Goal: Task Accomplishment & Management: Complete application form

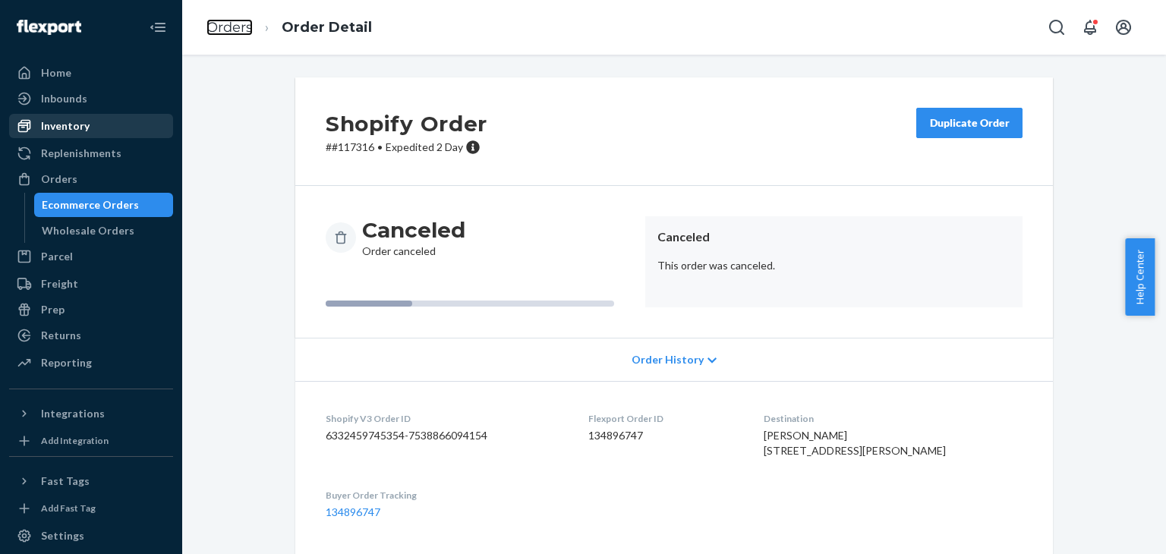
drag, startPoint x: 219, startPoint y: 30, endPoint x: 109, endPoint y: 116, distance: 139.0
click at [219, 30] on link "Orders" at bounding box center [230, 27] width 46 height 17
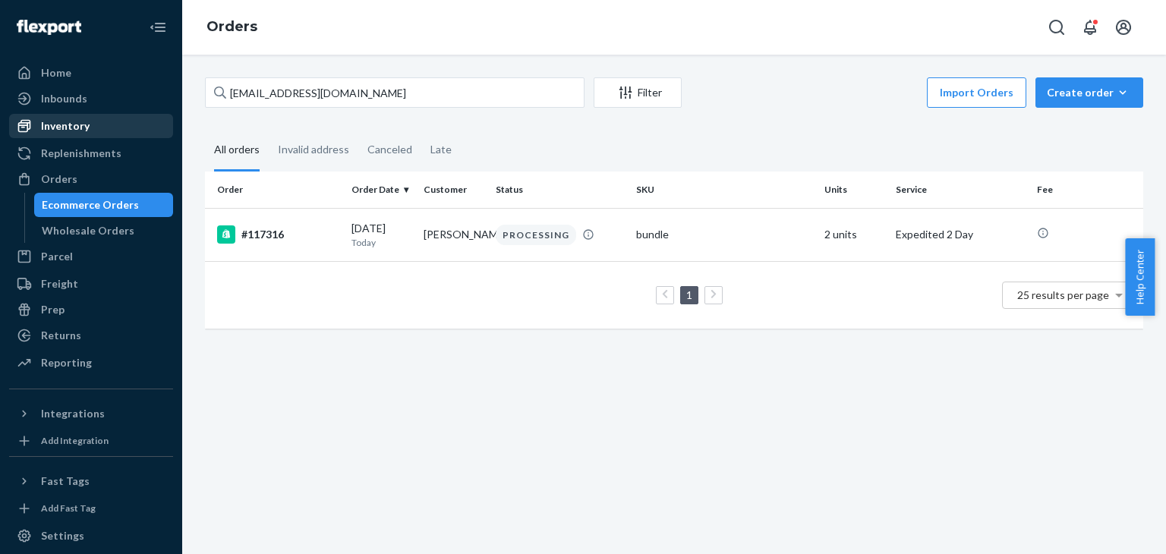
click at [65, 131] on div "Inventory" at bounding box center [65, 125] width 49 height 15
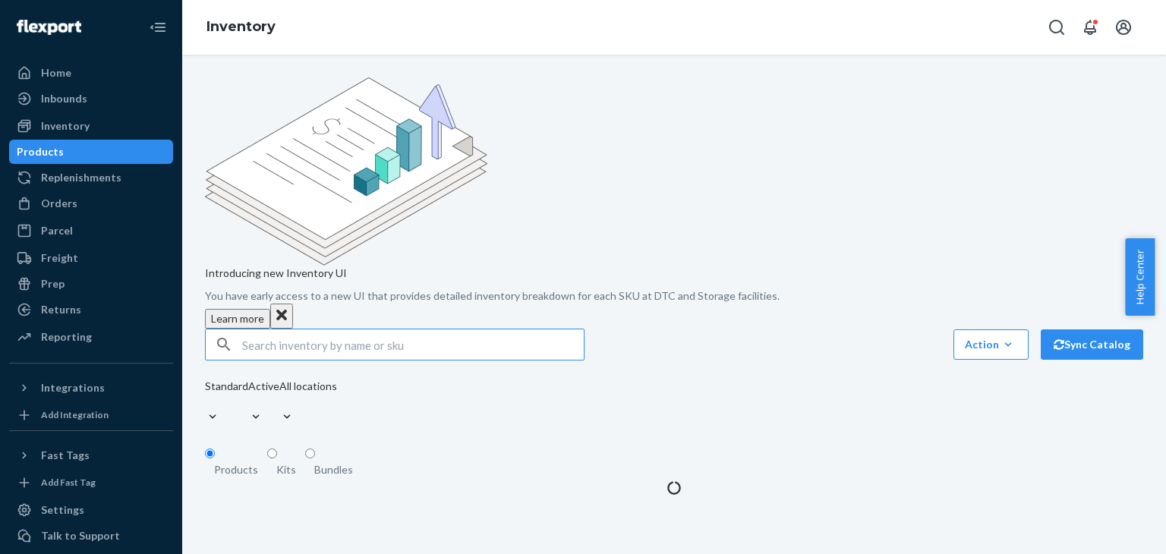
click at [276, 330] on input "text" at bounding box center [413, 345] width 342 height 30
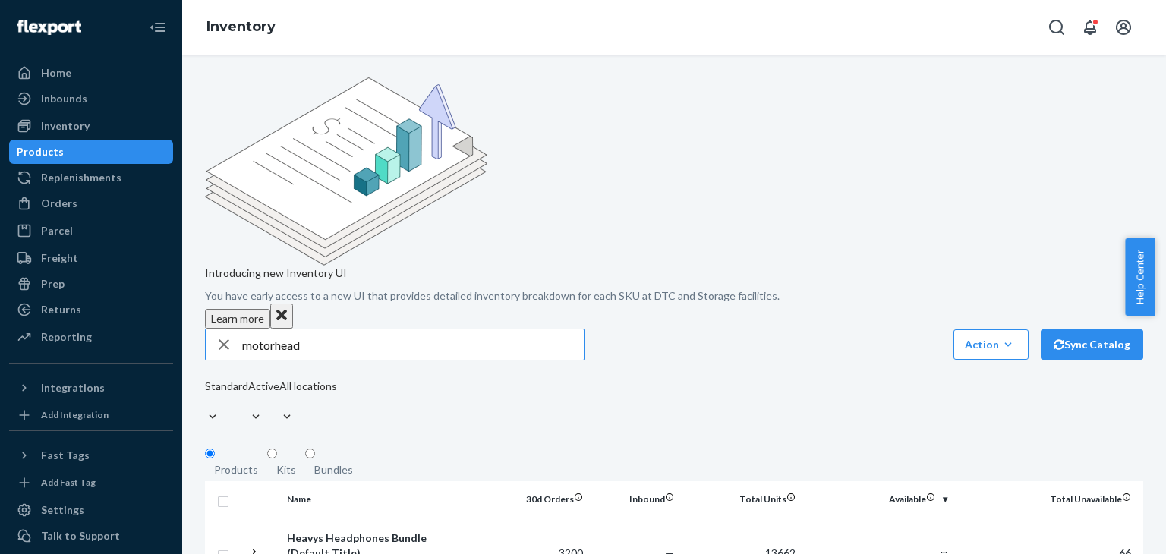
type input "motorhead"
click at [65, 213] on div "Orders" at bounding box center [91, 203] width 161 height 21
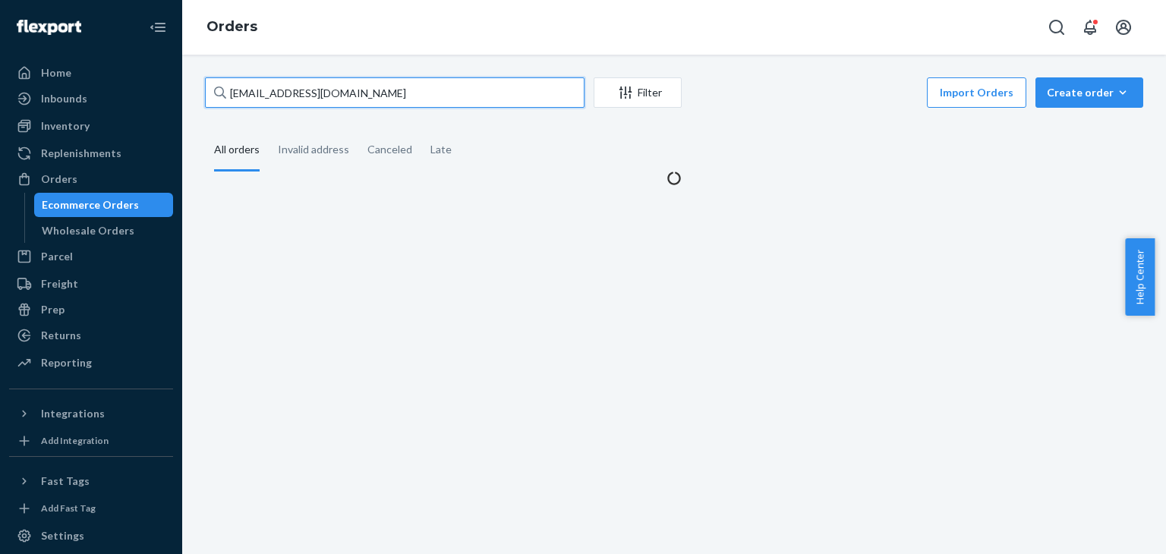
drag, startPoint x: 451, startPoint y: 94, endPoint x: 203, endPoint y: 126, distance: 249.6
click at [203, 126] on div "masonnp1@icloud.com Filter Import Orders Create order Ecommerce order Removal o…" at bounding box center [674, 131] width 961 height 109
paste input "miltonmaurice03@gmail.com"
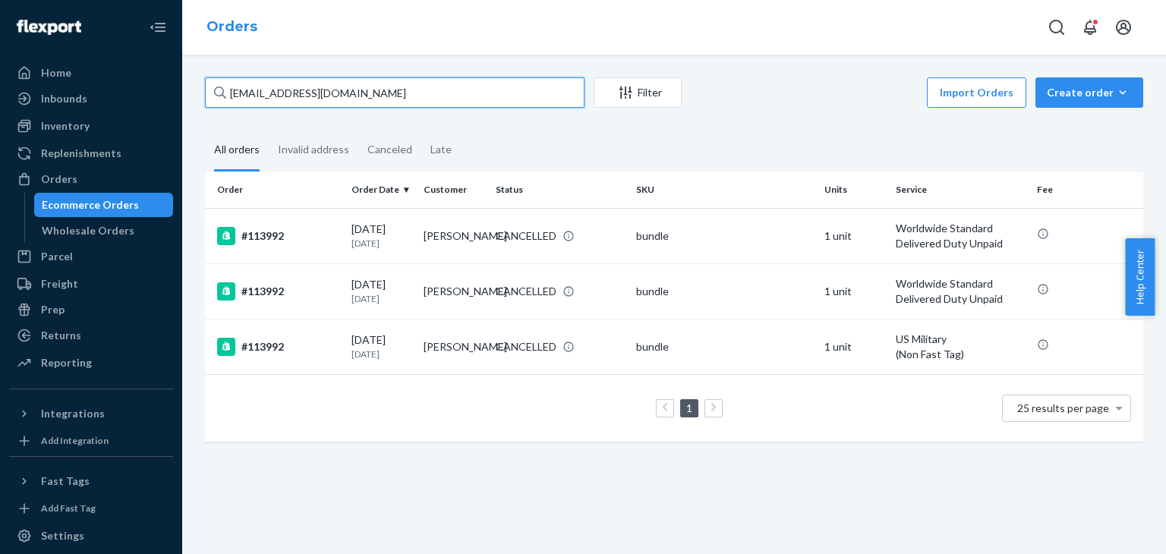
type input "miltonmaurice03@gmail.com"
drag, startPoint x: 399, startPoint y: 104, endPoint x: 201, endPoint y: 109, distance: 198.2
click at [201, 109] on div "miltonmaurice03@gmail.com Filter Import Orders Create order Ecommerce order Rem…" at bounding box center [674, 267] width 961 height 380
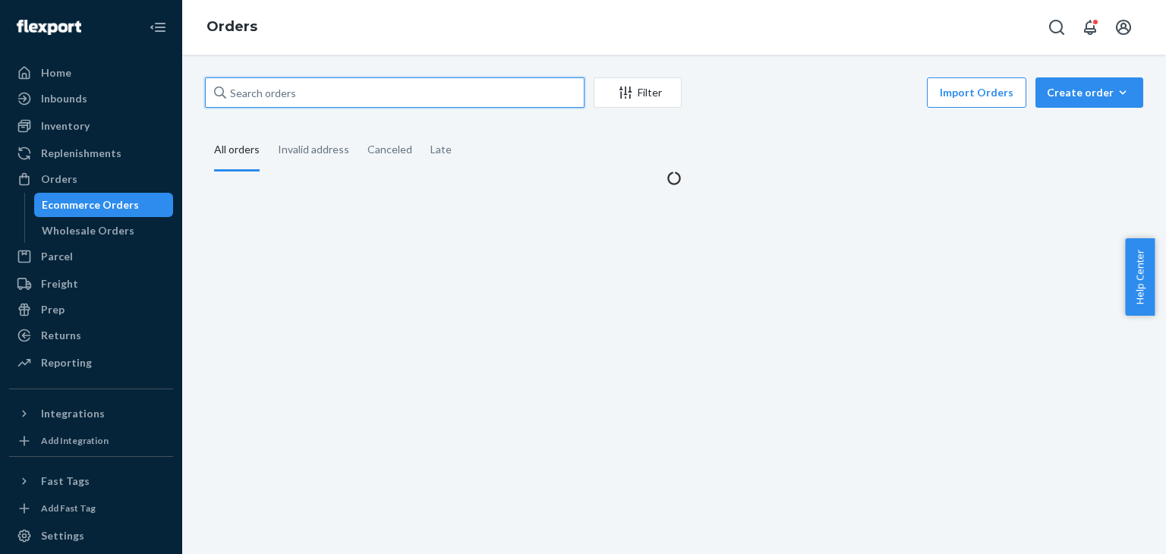
paste input "115213"
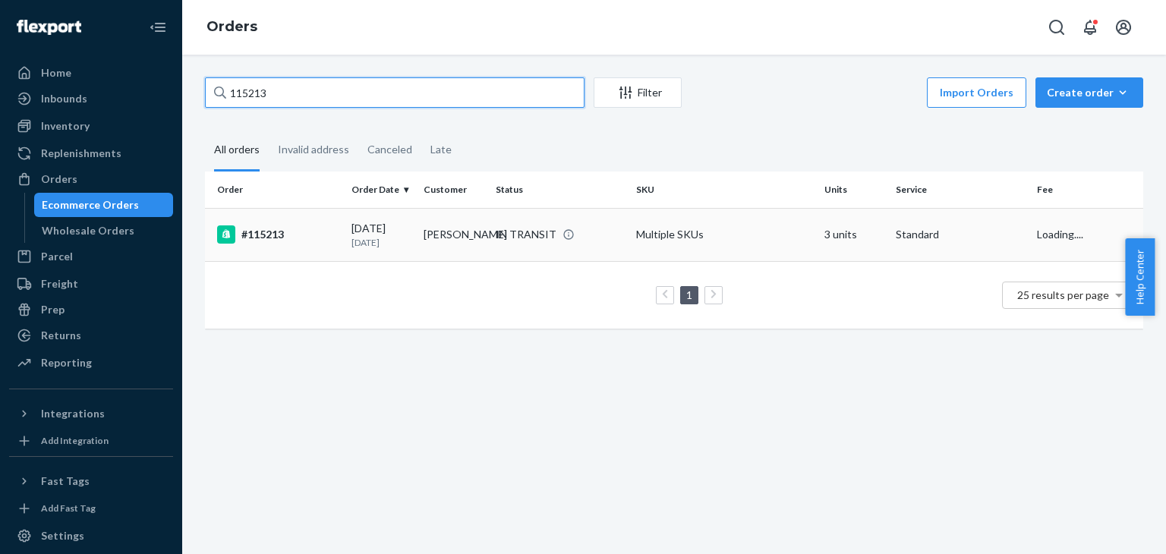
type input "115213"
click at [326, 227] on div "#115213" at bounding box center [278, 234] width 122 height 18
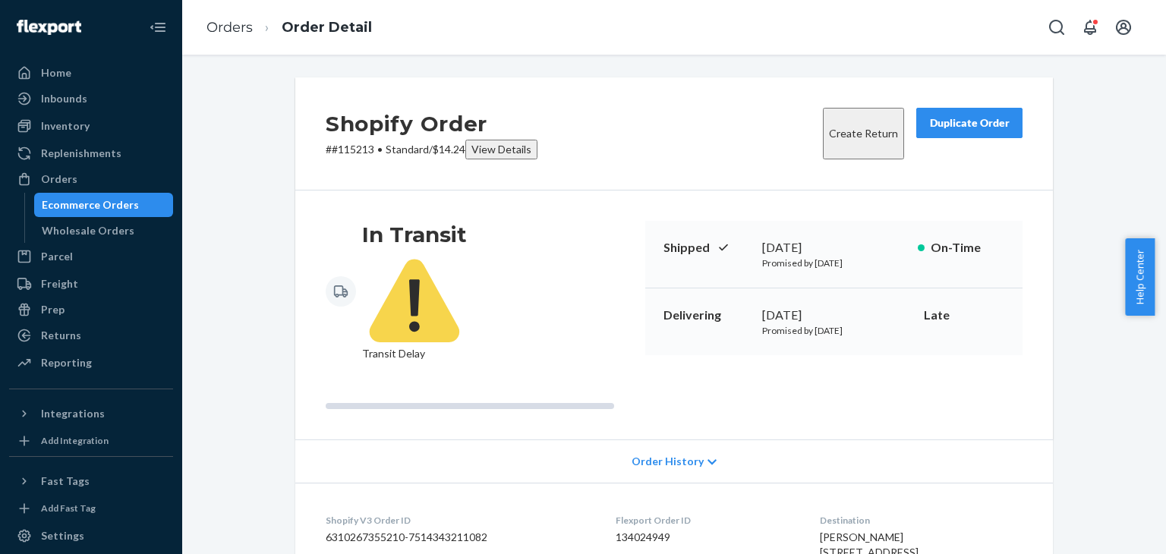
click at [245, 36] on li "Orders" at bounding box center [230, 28] width 46 height 20
click at [243, 31] on link "Orders" at bounding box center [230, 27] width 46 height 17
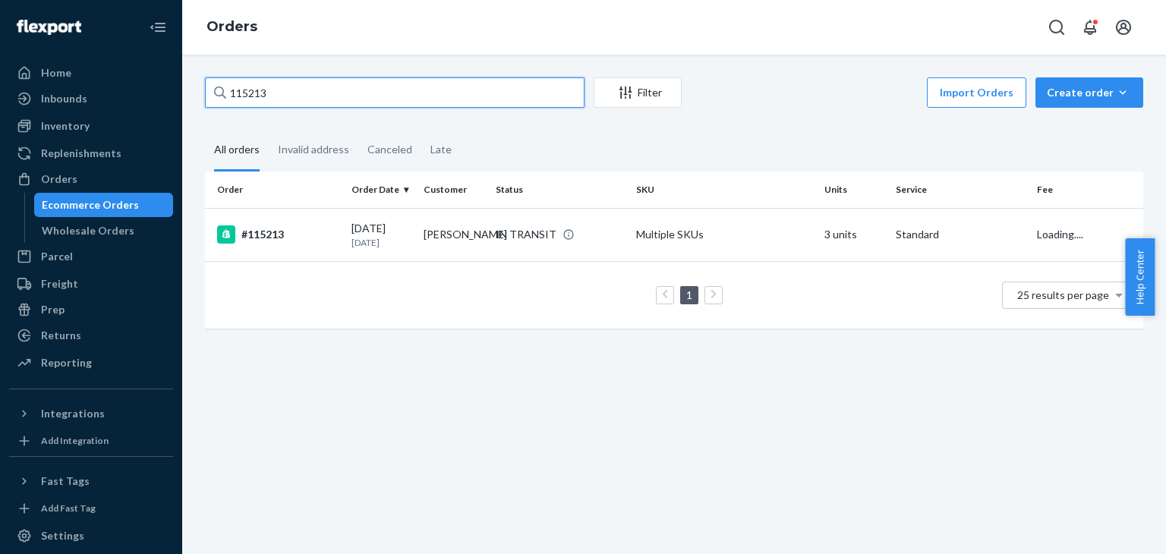
drag, startPoint x: 294, startPoint y: 92, endPoint x: 205, endPoint y: 90, distance: 88.9
click at [205, 90] on input "115213" at bounding box center [395, 92] width 380 height 30
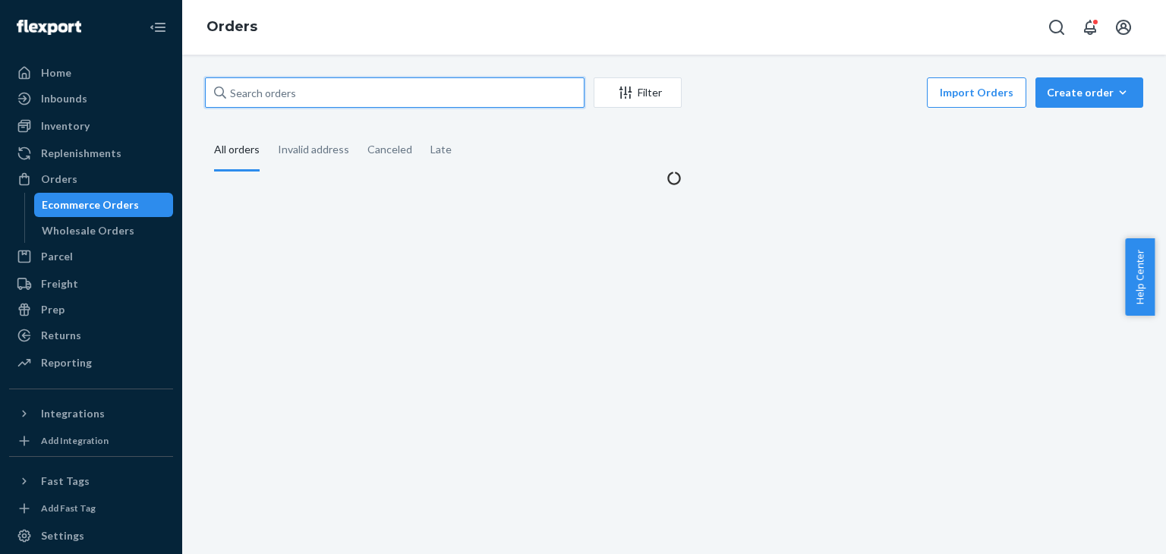
paste input "Anthony Quezada"
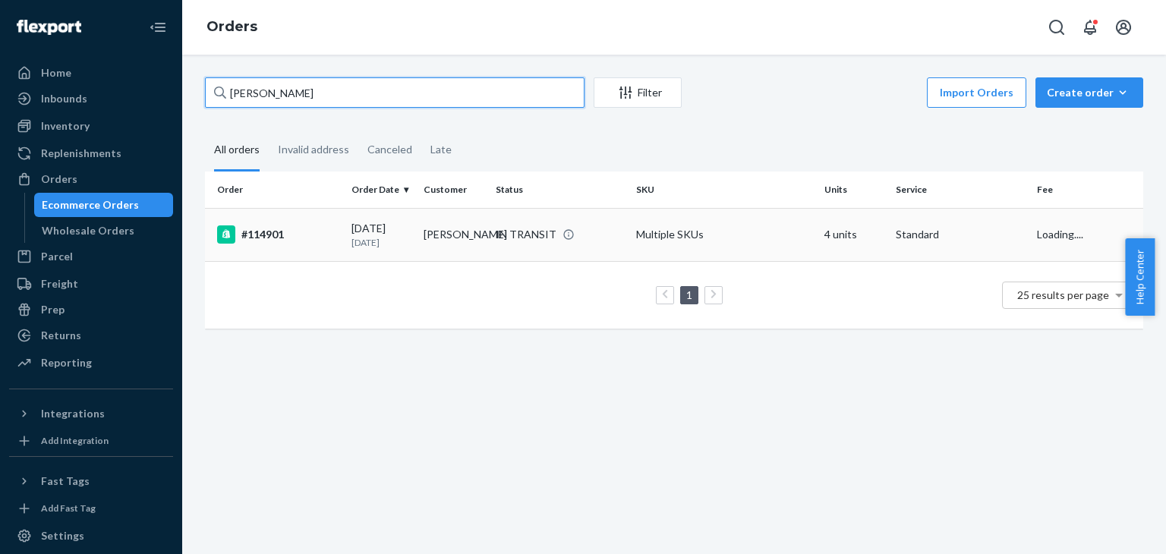
type input "Anthony Quezada"
click at [313, 241] on div "#114901" at bounding box center [278, 234] width 122 height 18
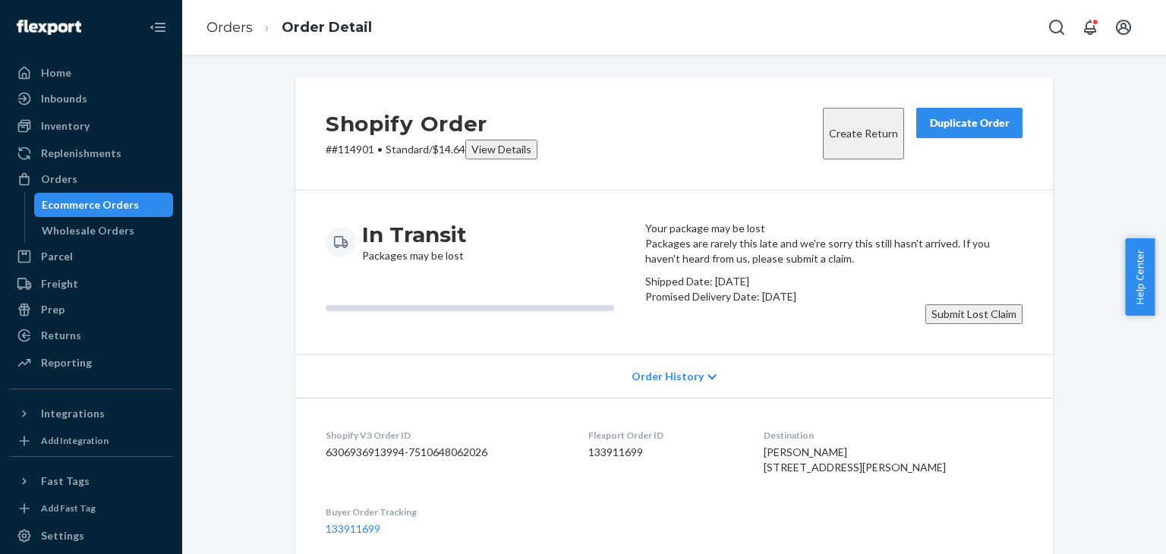
click at [963, 324] on button "Submit Lost Claim" at bounding box center [974, 314] width 97 height 20
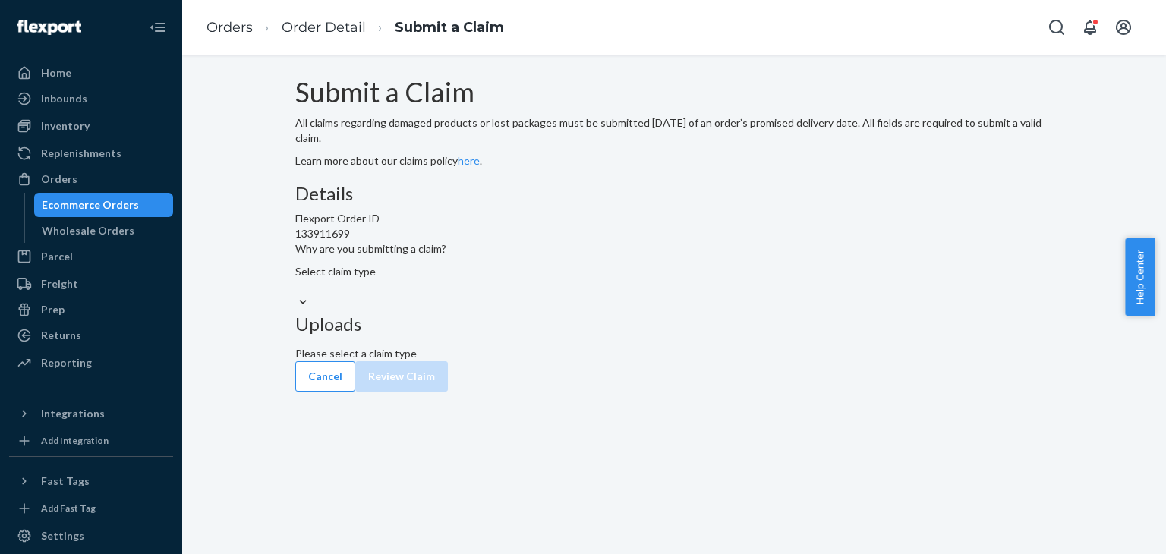
click at [573, 295] on div "Select claim type" at bounding box center [674, 279] width 758 height 30
click at [297, 295] on input "Why are you submitting a claim? Select claim type" at bounding box center [296, 286] width 2 height 15
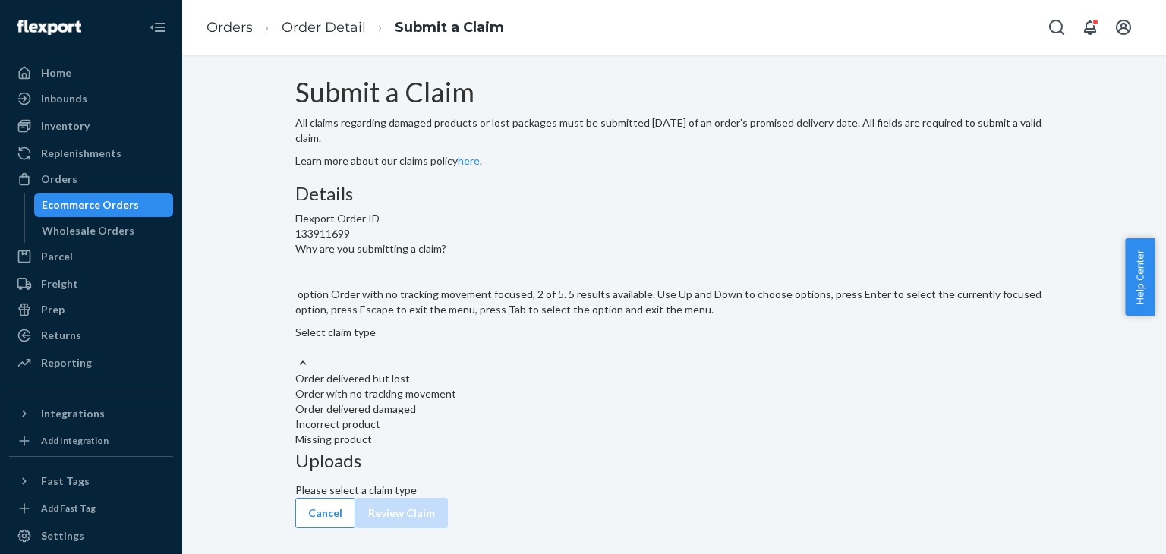
click at [491, 402] on div "Order with no tracking movement" at bounding box center [674, 393] width 758 height 15
click at [297, 355] on input "Why are you submitting a claim? option Order with no tracking movement focused,…" at bounding box center [296, 347] width 2 height 15
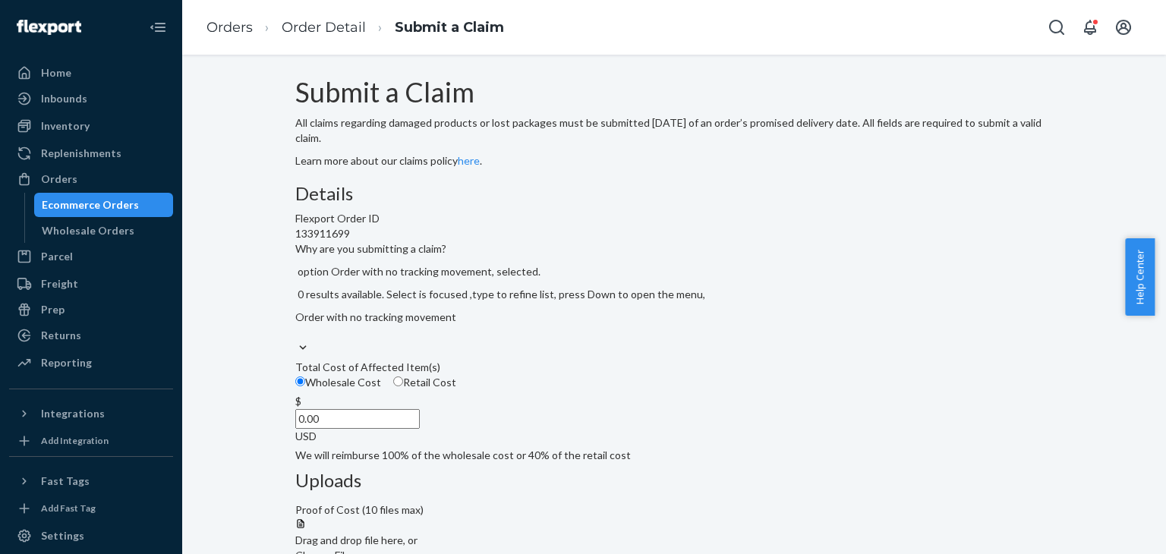
click at [420, 429] on input "0.00" at bounding box center [357, 419] width 125 height 20
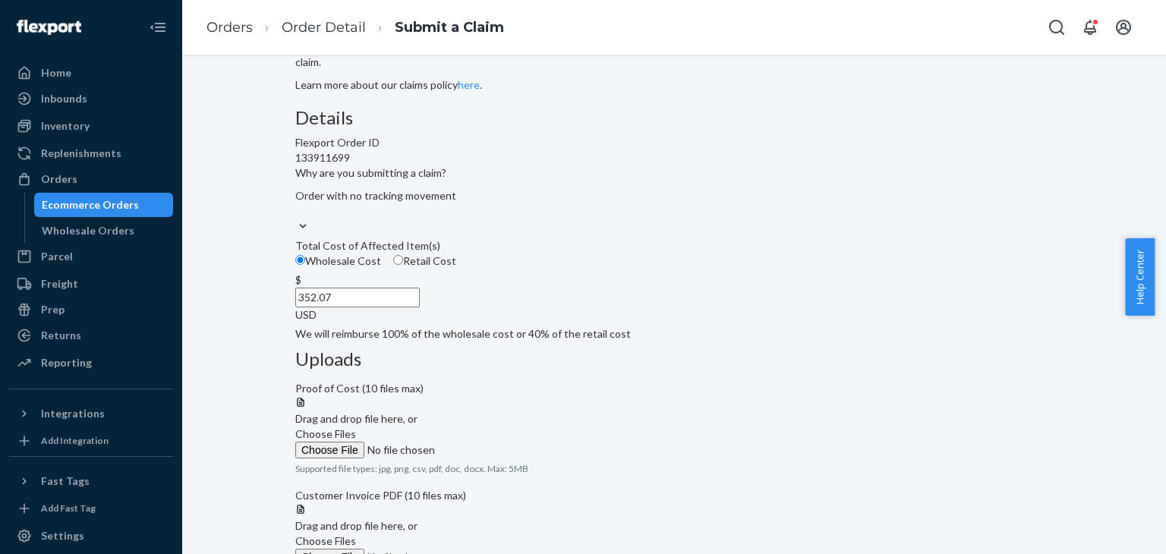
scroll to position [152, 0]
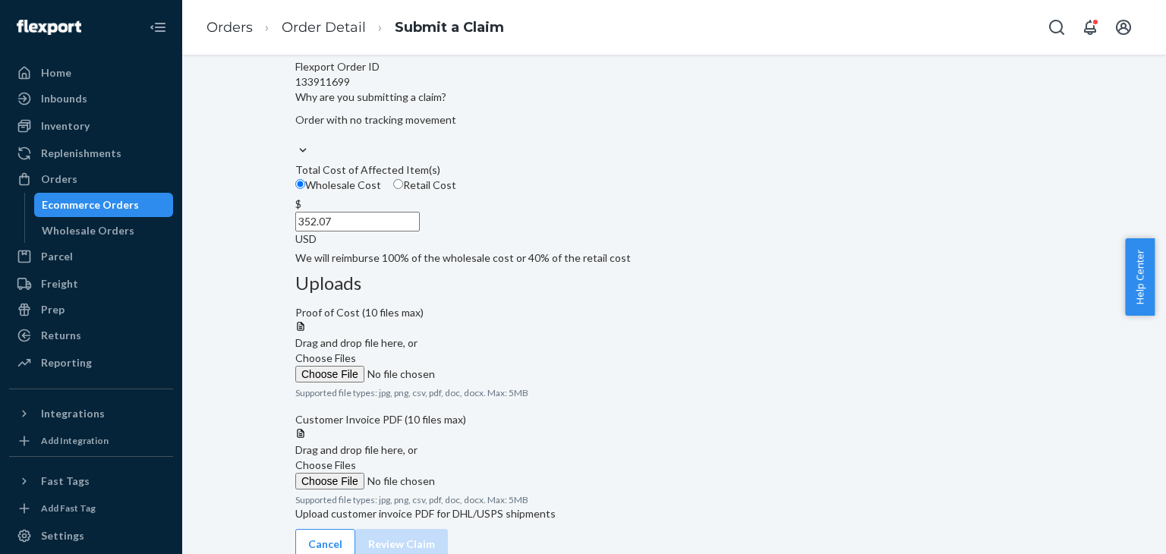
type input "352.07"
click at [502, 351] on label "Choose Files" at bounding box center [398, 367] width 207 height 32
click at [502, 366] on input "Choose Files" at bounding box center [398, 374] width 207 height 17
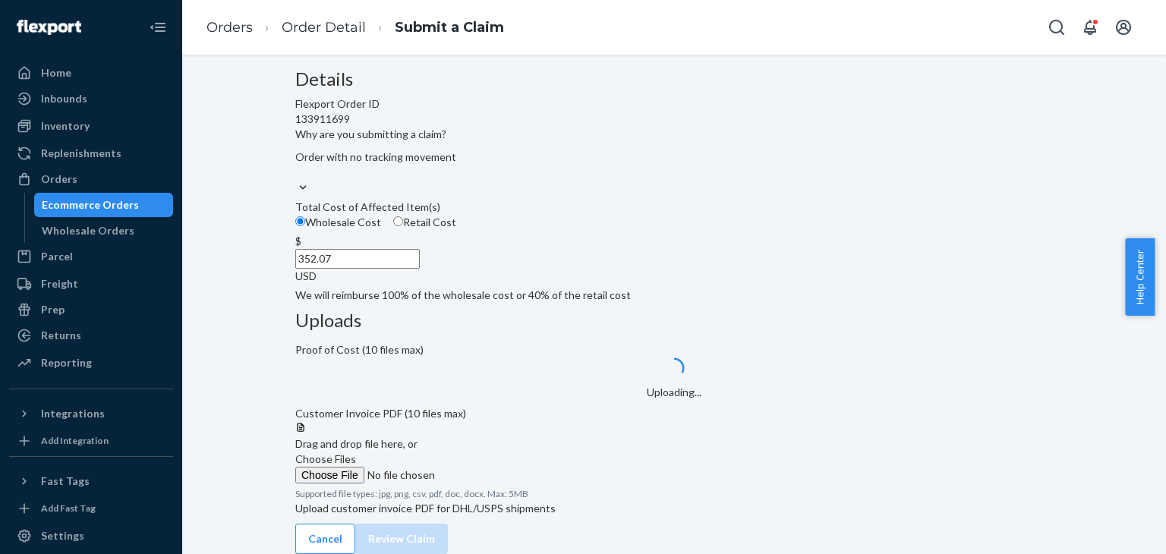
click at [356, 453] on span "Choose Files" at bounding box center [325, 459] width 61 height 13
click at [502, 467] on input "Choose Files" at bounding box center [398, 475] width 207 height 17
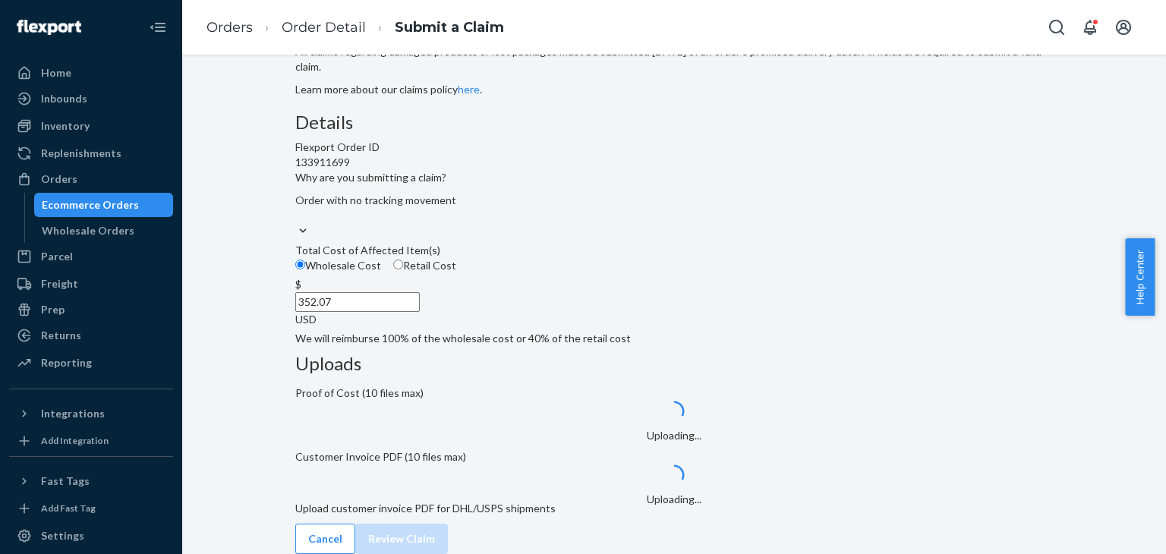
scroll to position [197, 0]
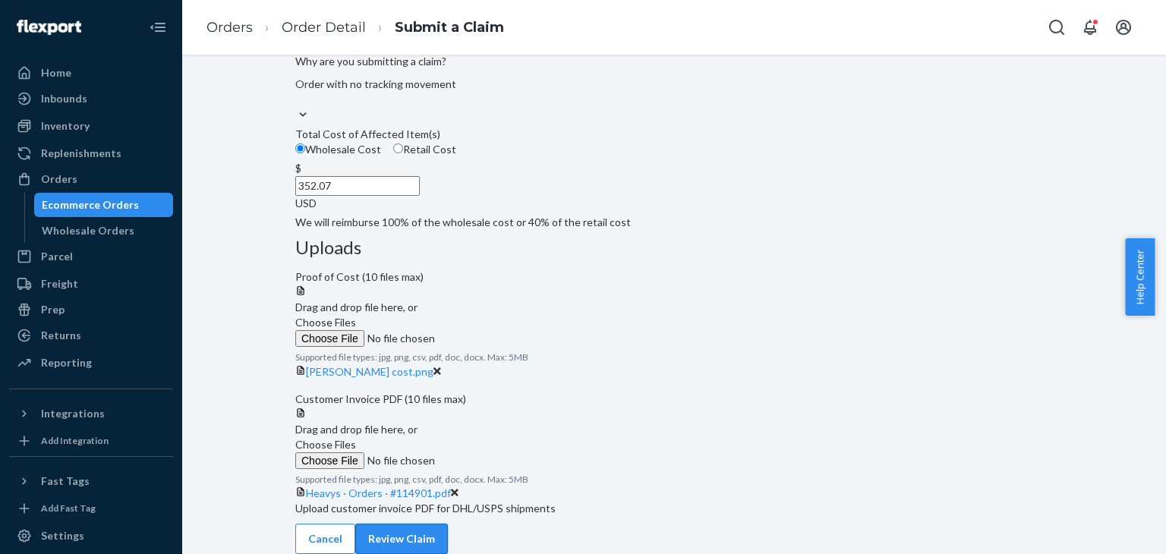
click at [448, 524] on button "Review Claim" at bounding box center [401, 539] width 93 height 30
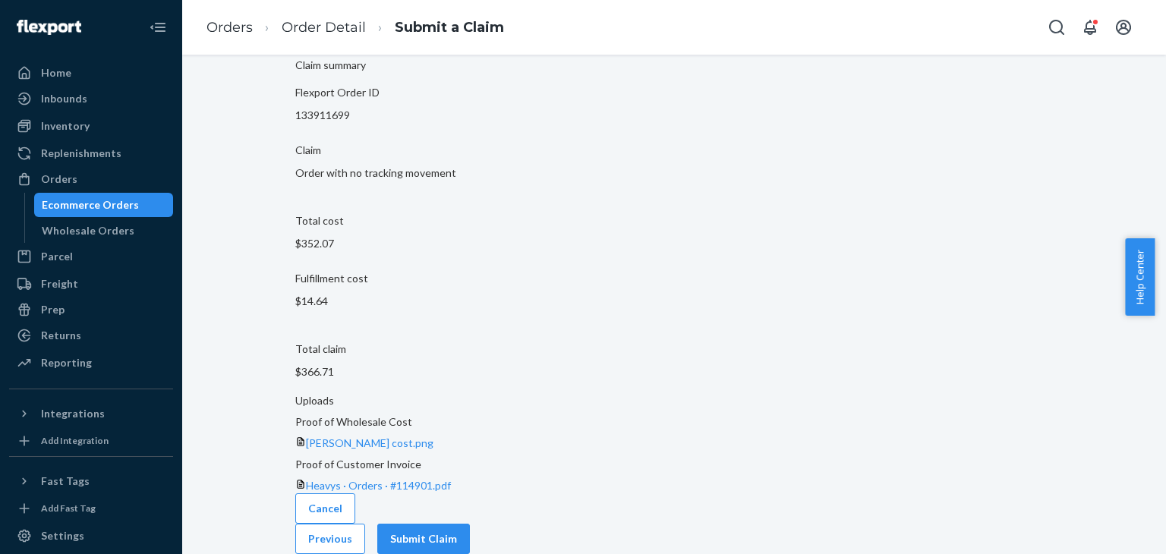
scroll to position [26, 0]
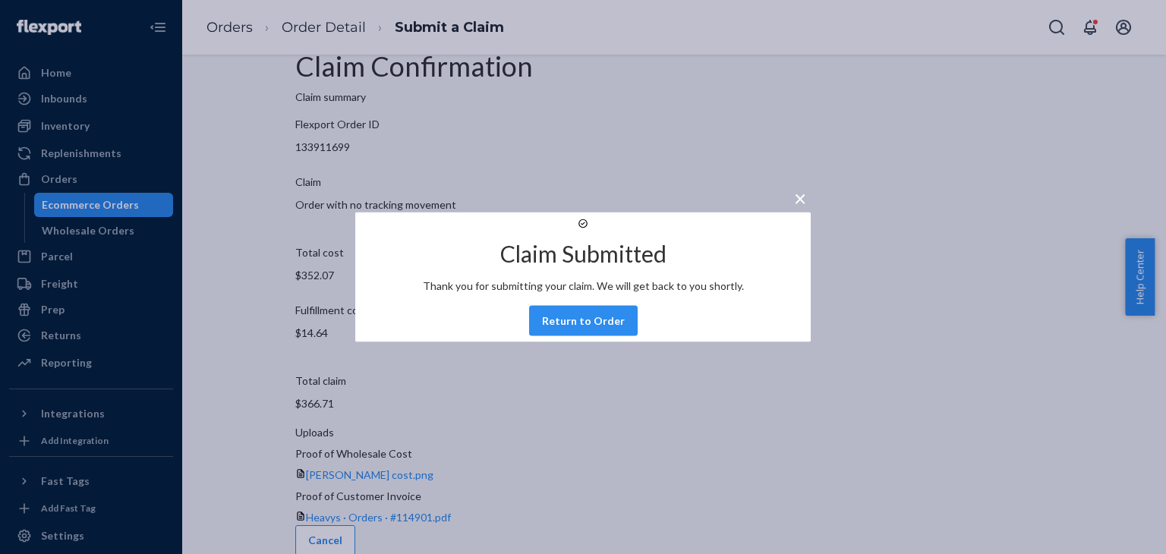
drag, startPoint x: 572, startPoint y: 342, endPoint x: 367, endPoint y: 101, distance: 317.2
click at [572, 336] on button "Return to Order" at bounding box center [583, 321] width 109 height 30
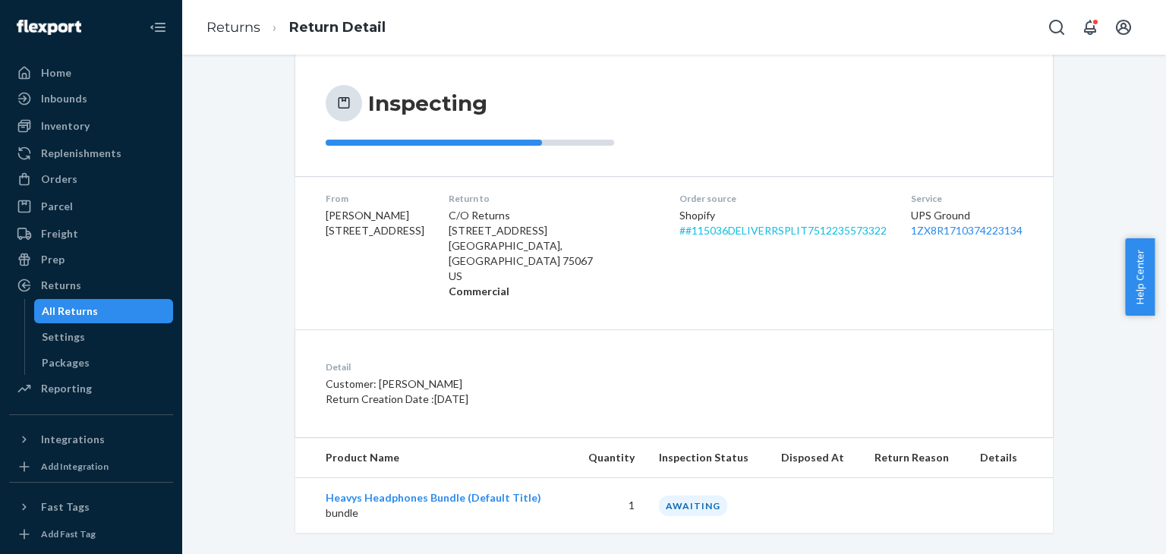
scroll to position [132, 0]
